Goal: Task Accomplishment & Management: Manage account settings

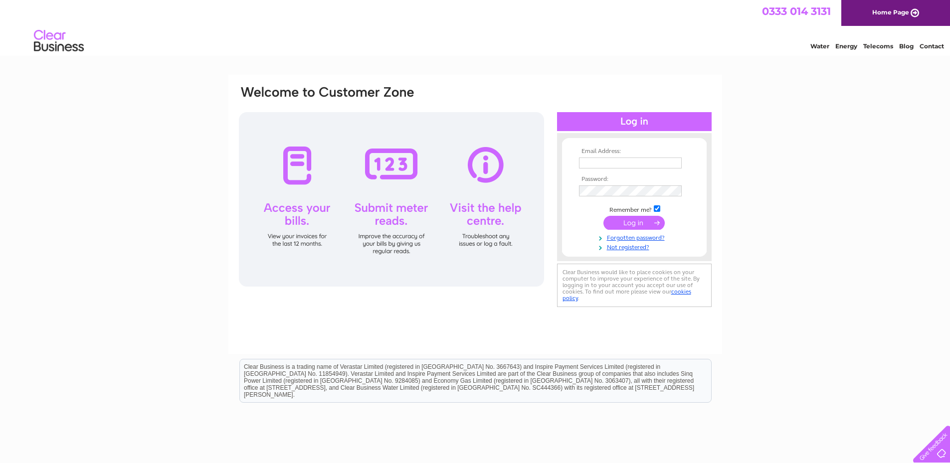
type input "[EMAIL_ADDRESS][DOMAIN_NAME]"
click at [636, 223] on input "submit" at bounding box center [633, 223] width 61 height 14
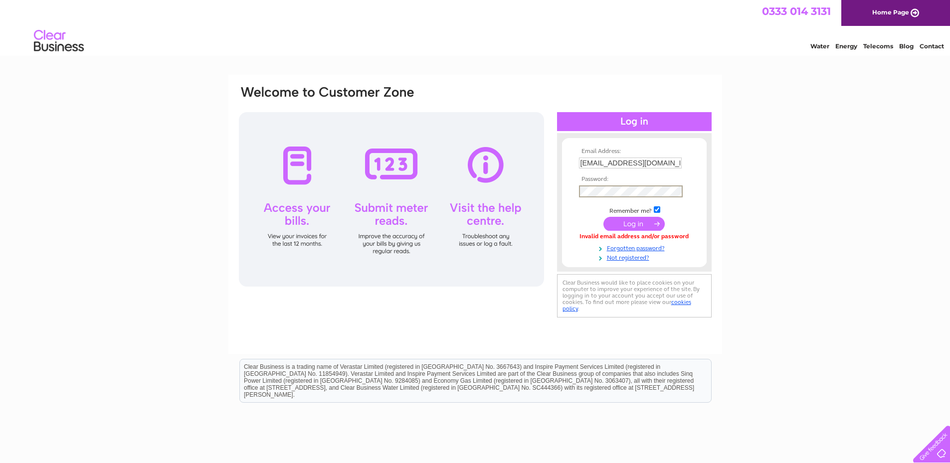
click at [625, 225] on input "submit" at bounding box center [633, 224] width 61 height 14
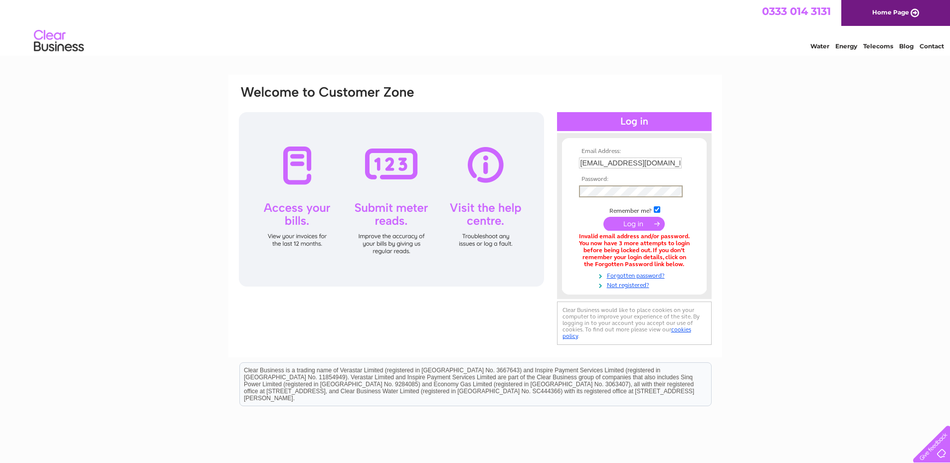
click at [899, 50] on div "Email Address: tboliver@btconnect.com Password:" at bounding box center [906, 45] width 14 height 10
click at [603, 217] on input "submit" at bounding box center [633, 224] width 61 height 14
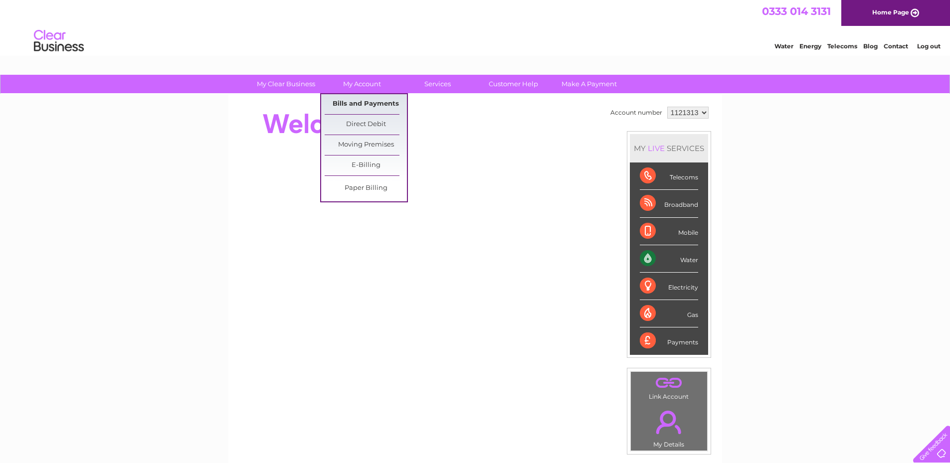
click at [356, 102] on link "Bills and Payments" at bounding box center [366, 104] width 82 height 20
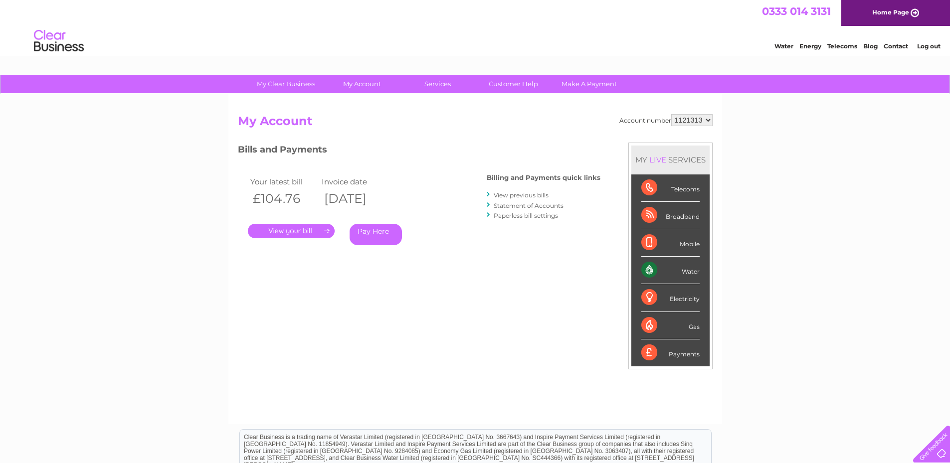
click at [297, 228] on link "." at bounding box center [291, 231] width 87 height 14
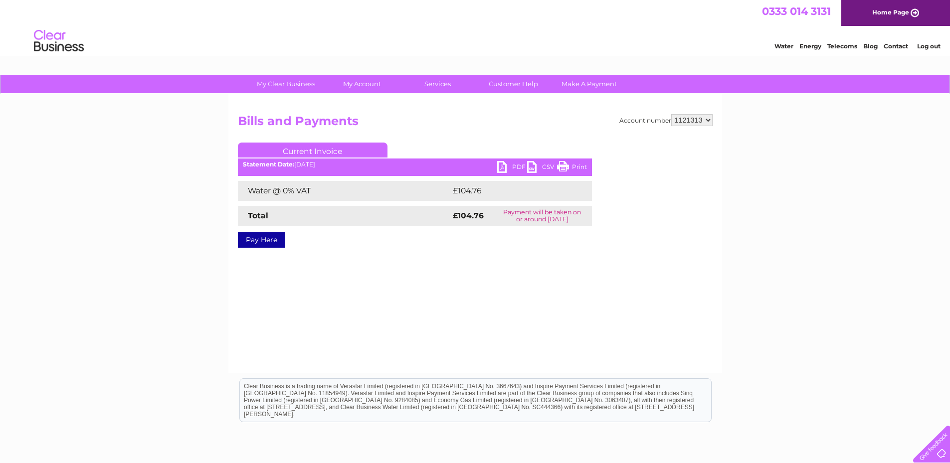
click at [561, 167] on link "Print" at bounding box center [572, 168] width 30 height 14
